Goal: Transaction & Acquisition: Book appointment/travel/reservation

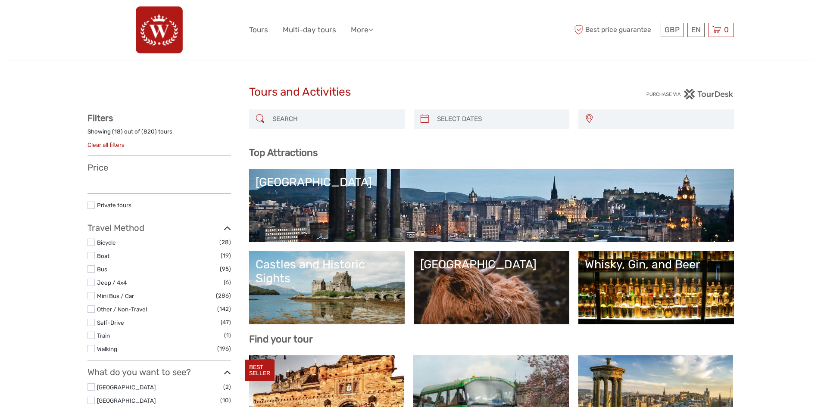
select select
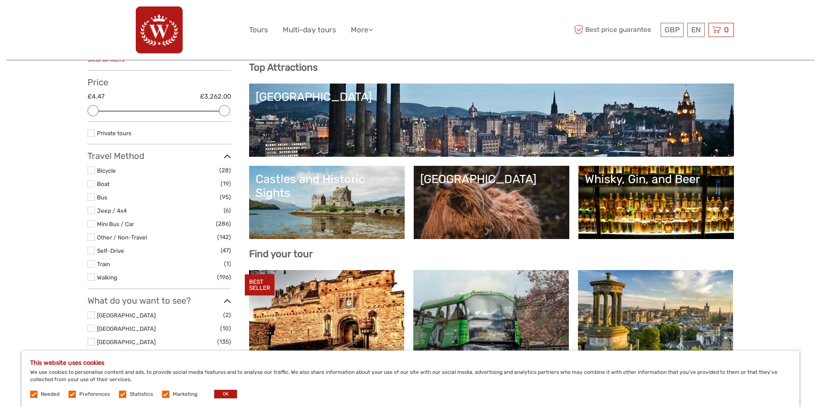
scroll to position [86, 0]
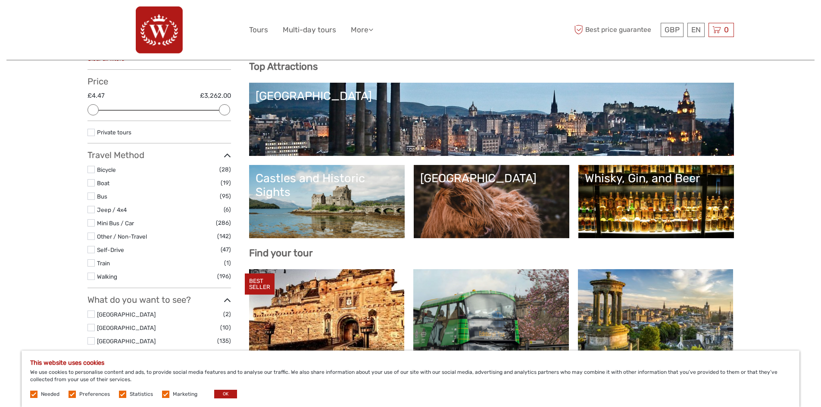
click at [134, 275] on label "Walking" at bounding box center [157, 277] width 120 height 10
click at [0, 0] on input "checkbox" at bounding box center [0, 0] width 0 height 0
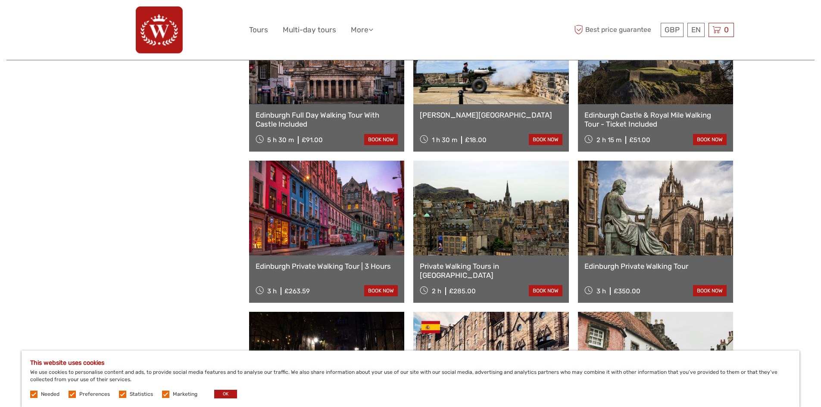
scroll to position [739, 0]
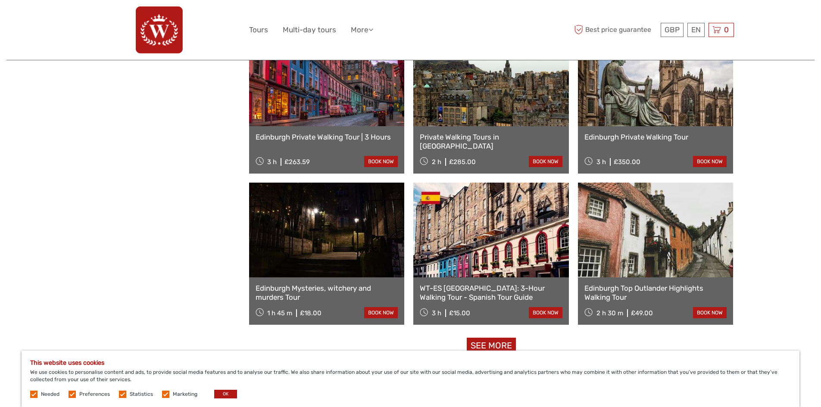
click at [369, 271] on link at bounding box center [327, 230] width 156 height 95
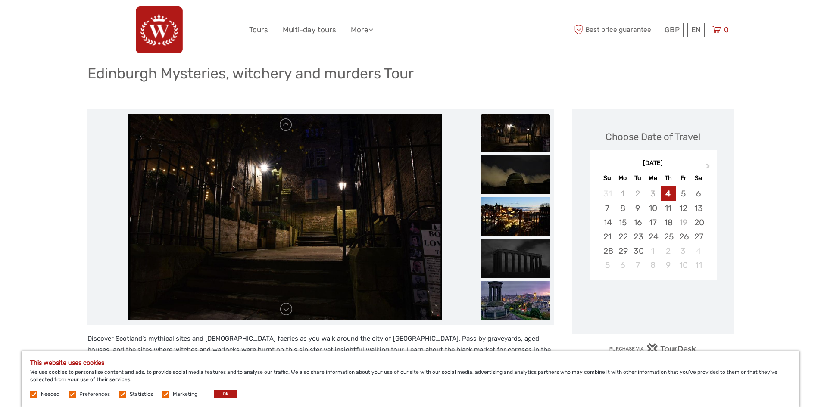
scroll to position [86, 0]
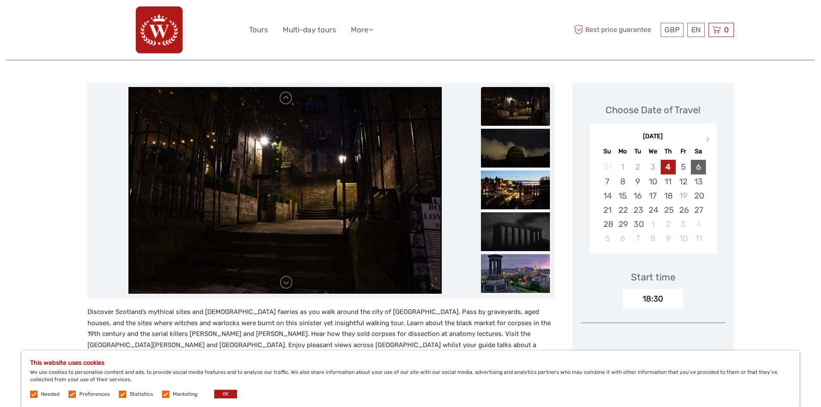
click at [698, 168] on div "6" at bounding box center [698, 167] width 15 height 14
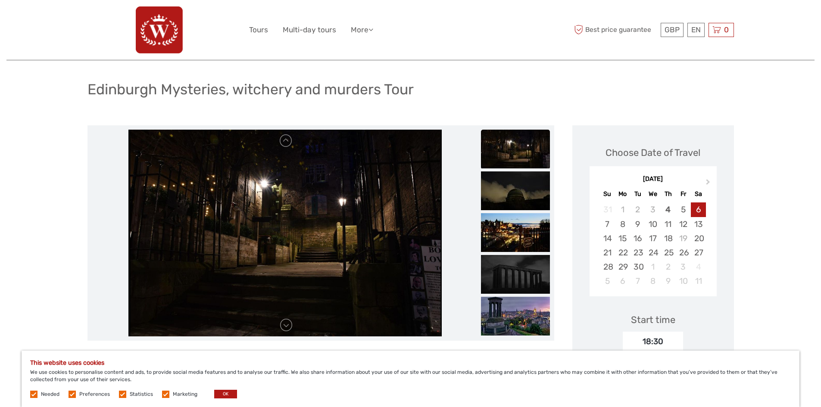
scroll to position [43, 0]
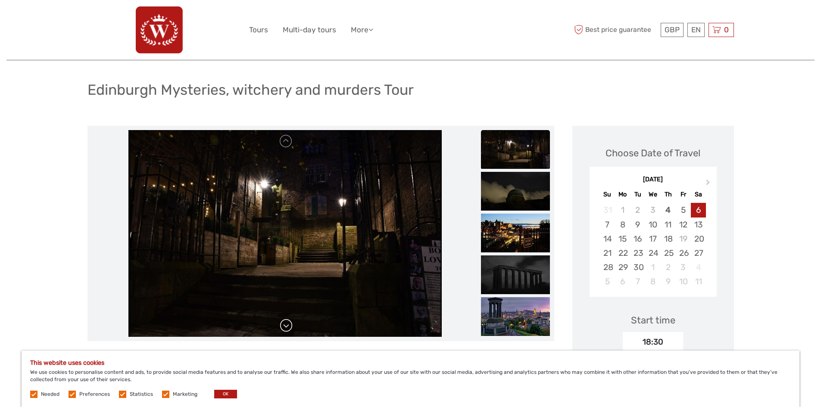
click at [283, 323] on link at bounding box center [286, 326] width 14 height 14
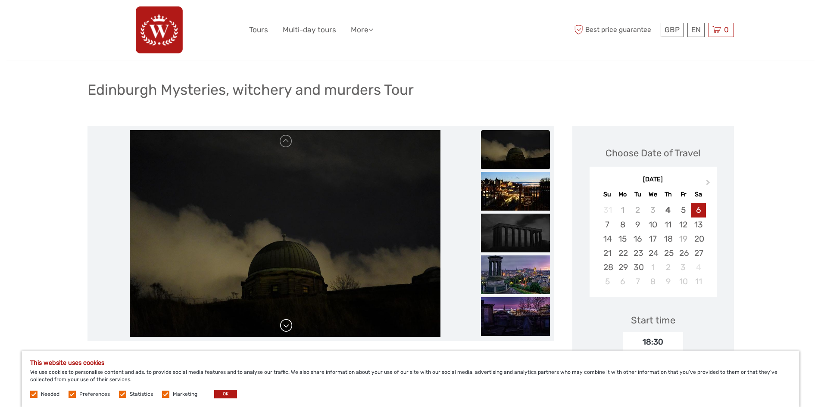
click at [285, 322] on link at bounding box center [286, 326] width 14 height 14
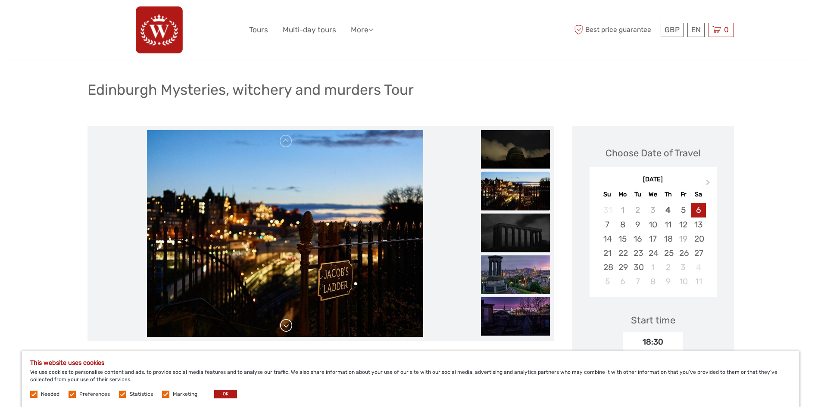
click at [285, 322] on link at bounding box center [286, 326] width 14 height 14
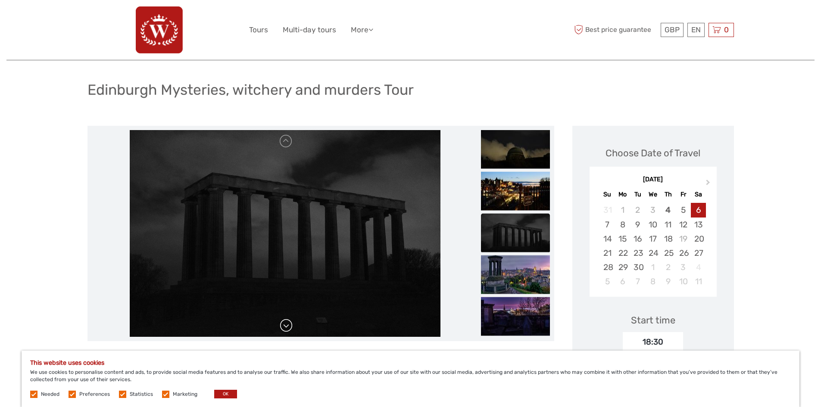
click at [285, 322] on link at bounding box center [286, 326] width 14 height 14
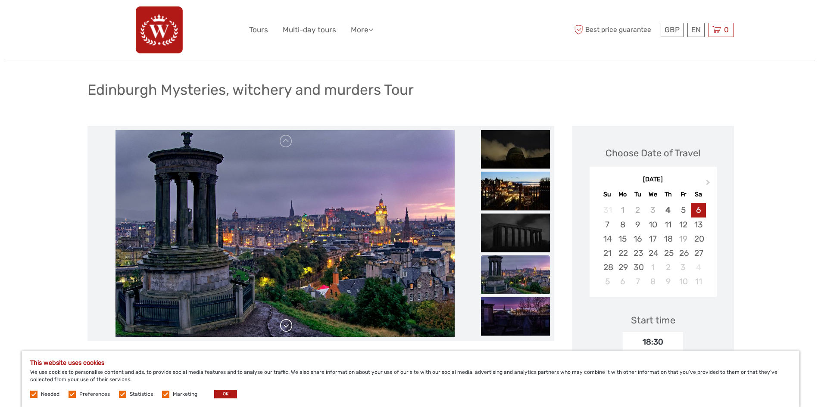
click at [285, 322] on link at bounding box center [286, 326] width 14 height 14
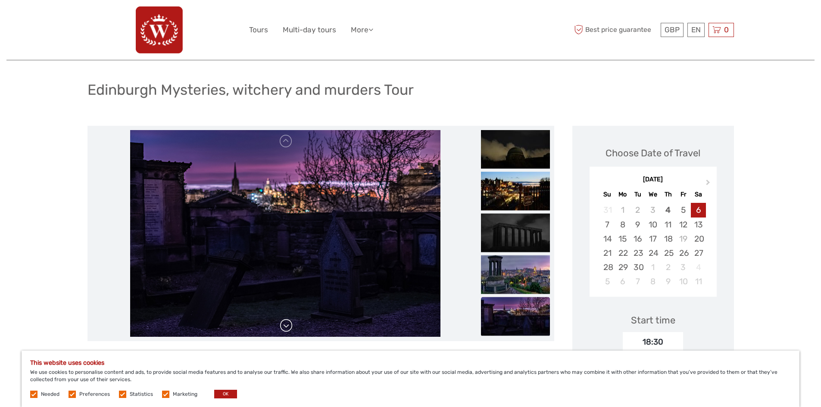
click at [285, 322] on link at bounding box center [286, 326] width 14 height 14
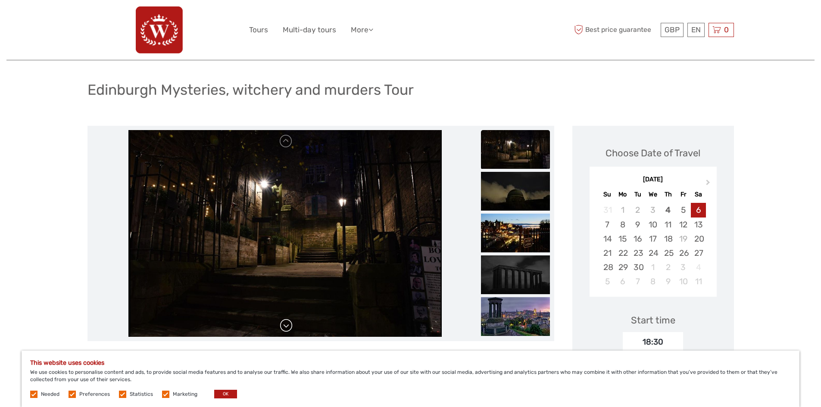
click at [285, 322] on div at bounding box center [285, 233] width 387 height 207
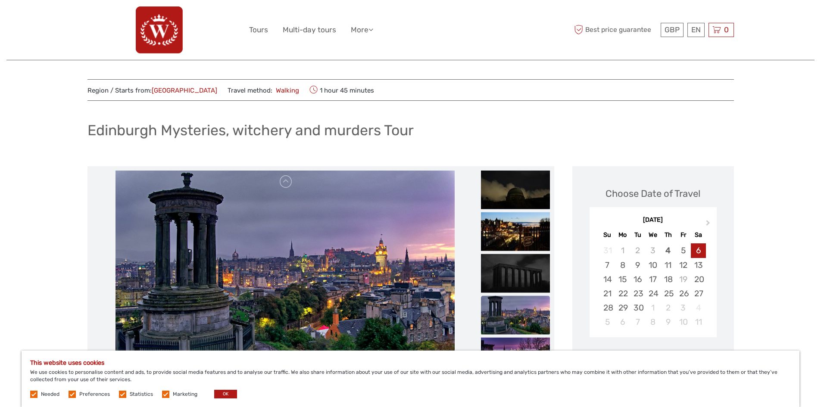
scroll to position [0, 0]
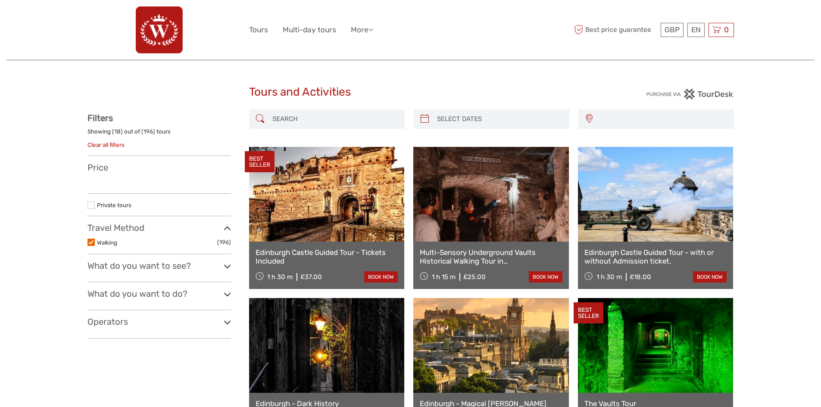
select select
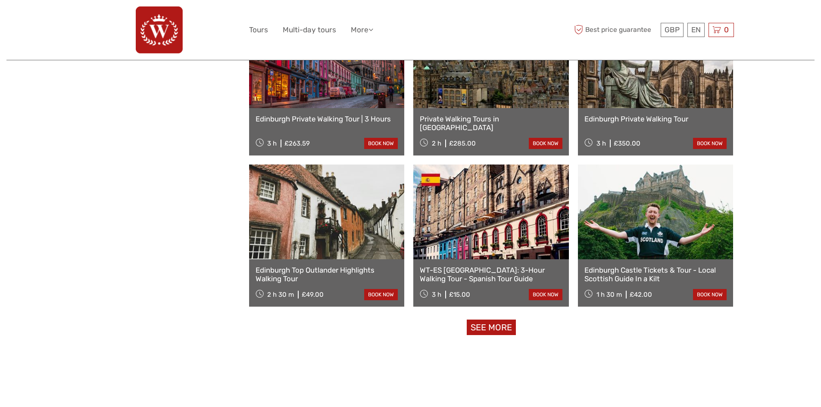
select select
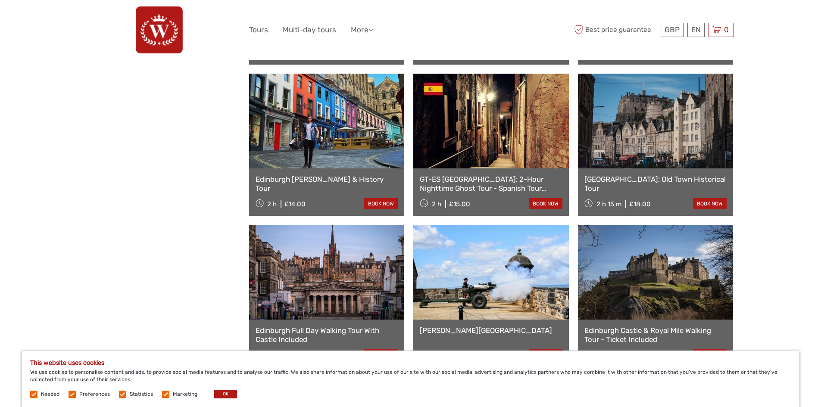
scroll to position [265, 0]
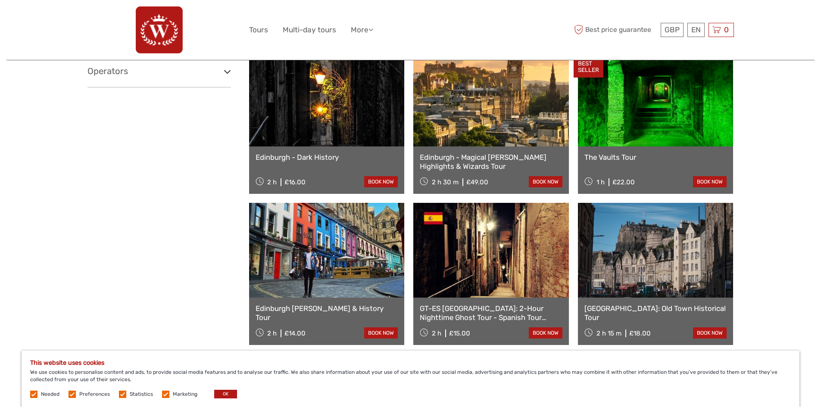
click at [368, 155] on link "Edinburgh - Dark History" at bounding box center [327, 157] width 143 height 9
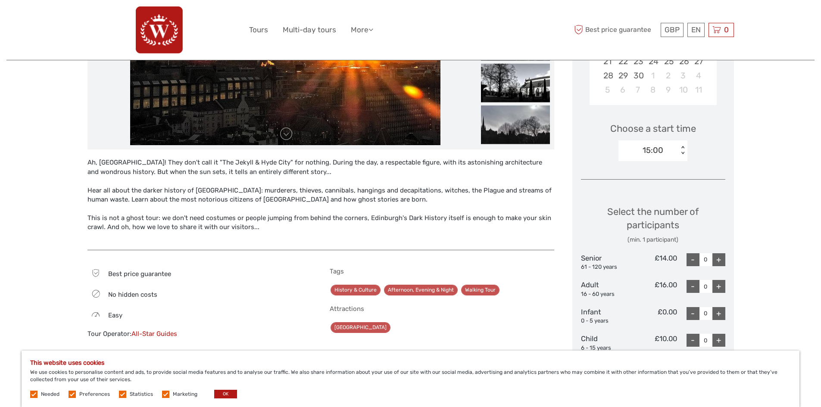
scroll to position [172, 0]
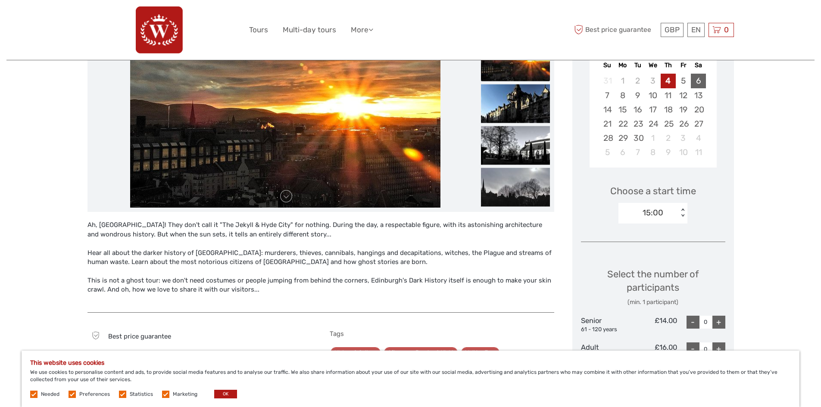
click at [696, 78] on div "6" at bounding box center [698, 81] width 15 height 14
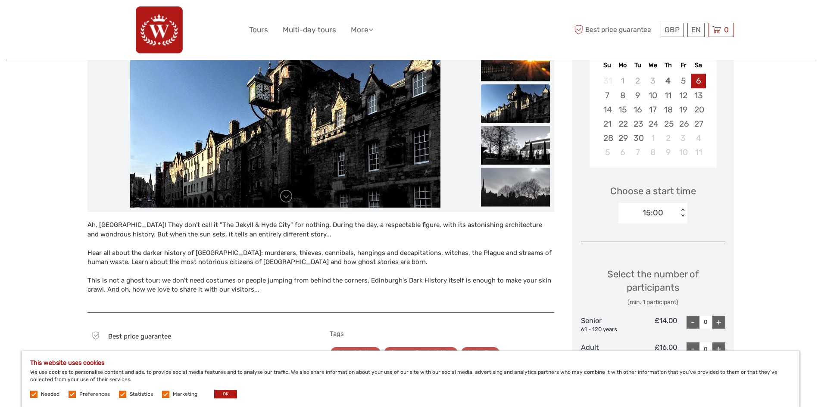
click at [683, 209] on div "< >" at bounding box center [682, 213] width 7 height 9
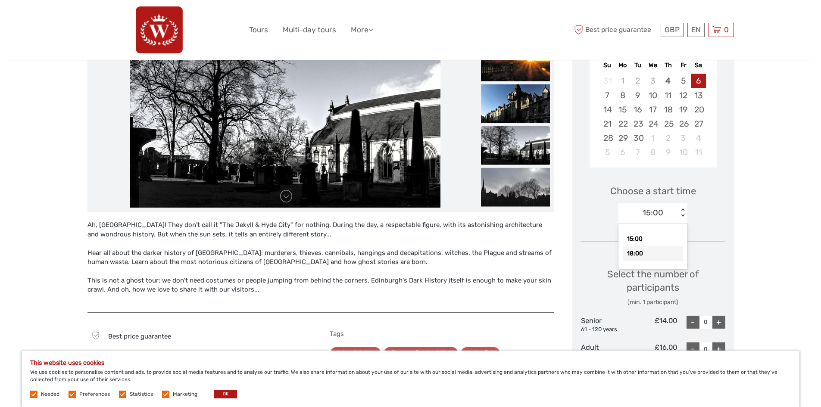
click at [671, 253] on div "18:00" at bounding box center [653, 254] width 60 height 15
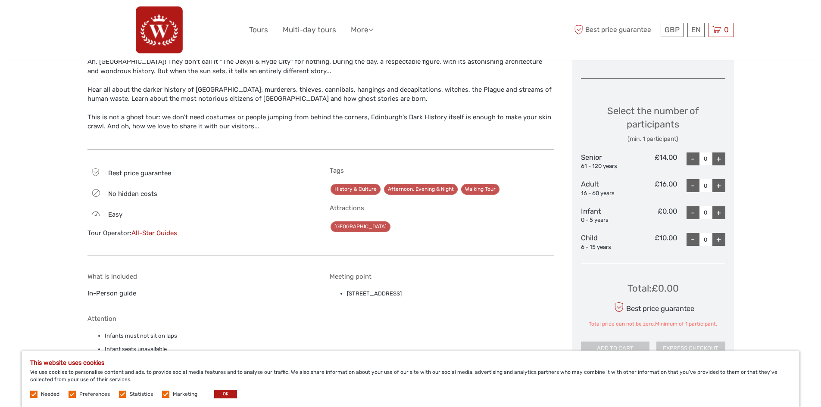
scroll to position [345, 0]
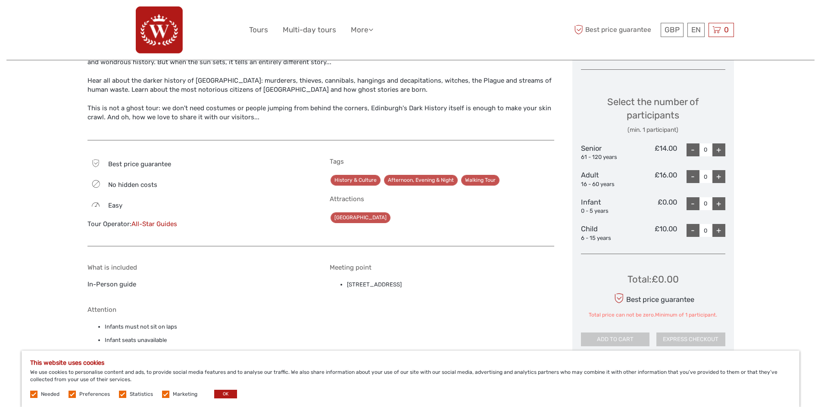
click at [715, 149] on div "+" at bounding box center [719, 150] width 13 height 13
type input "1"
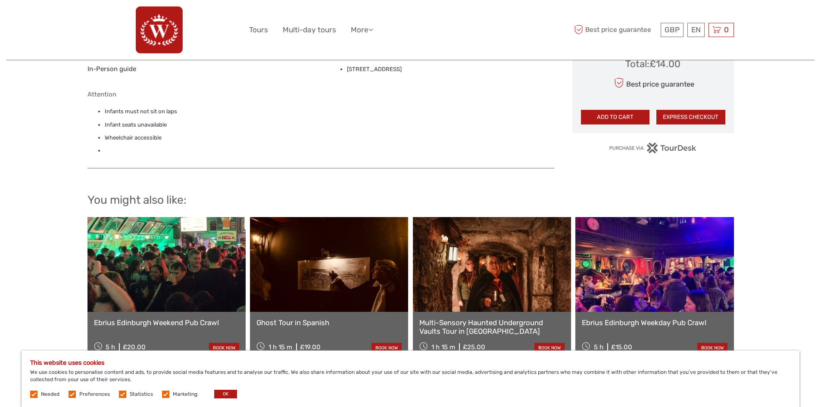
click at [200, 246] on link at bounding box center [167, 264] width 158 height 95
